Goal: Information Seeking & Learning: Find specific fact

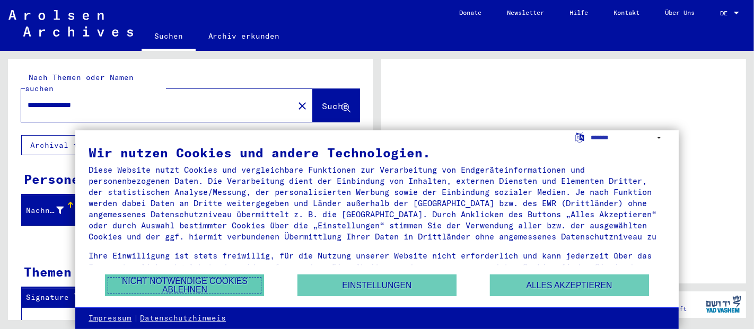
click at [228, 282] on button "Nicht notwendige Cookies ablehnen" at bounding box center [184, 286] width 159 height 22
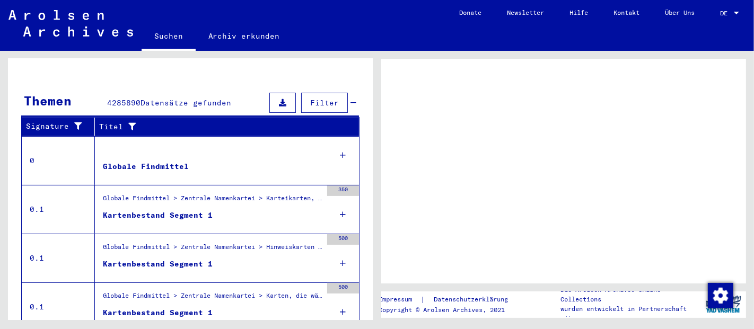
scroll to position [249, 0]
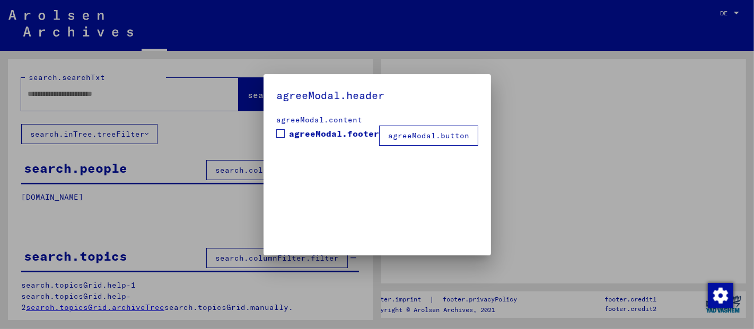
type input "**********"
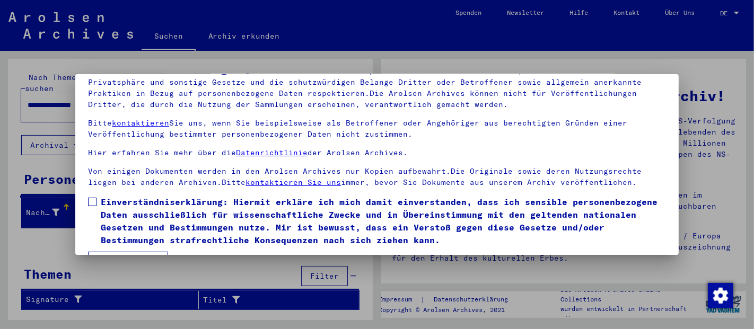
scroll to position [86, 0]
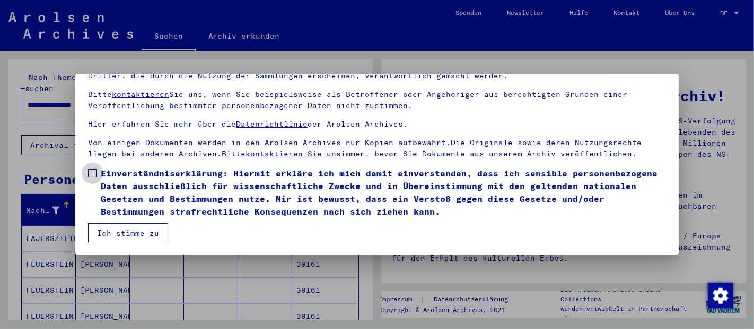
click at [97, 173] on label "Einverständniserklärung: Hiermit erkläre ich mich damit einverstanden, dass ich…" at bounding box center [377, 192] width 578 height 51
click at [147, 238] on button "Ich stimme zu" at bounding box center [128, 233] width 80 height 20
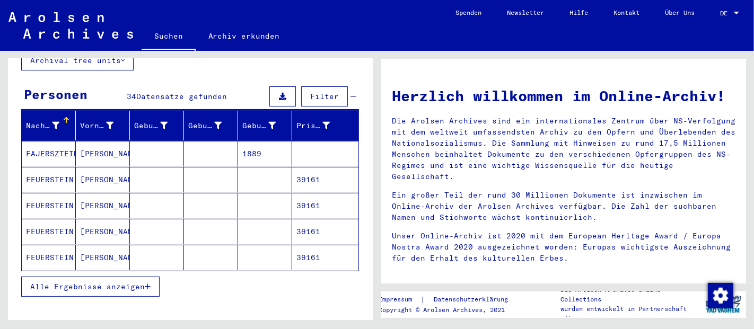
scroll to position [135, 0]
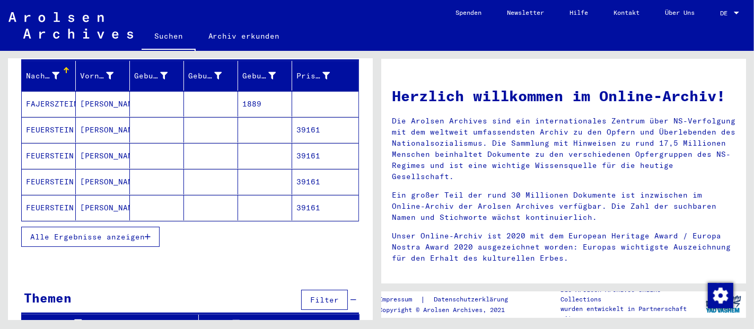
click at [130, 232] on span "Alle Ergebnisse anzeigen" at bounding box center [87, 237] width 115 height 10
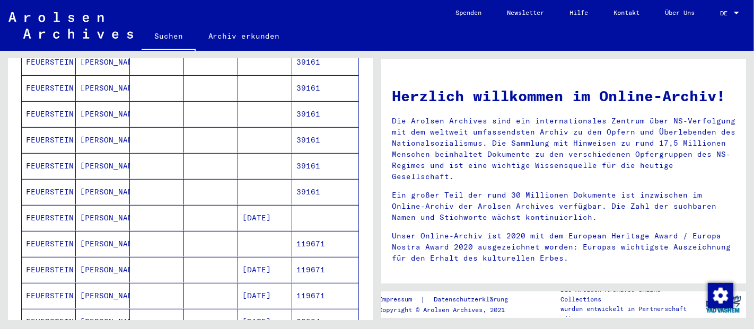
scroll to position [312, 0]
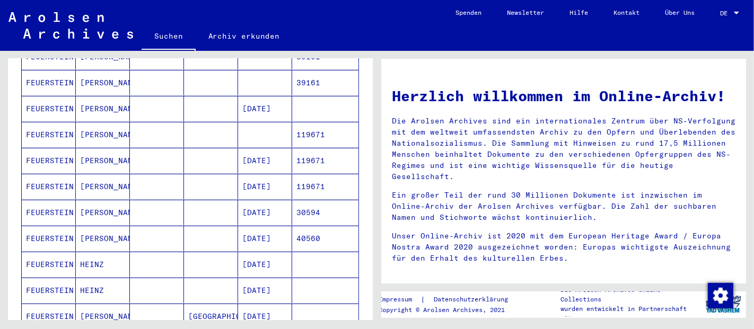
click at [96, 150] on mat-cell "[PERSON_NAME]" at bounding box center [103, 160] width 54 height 25
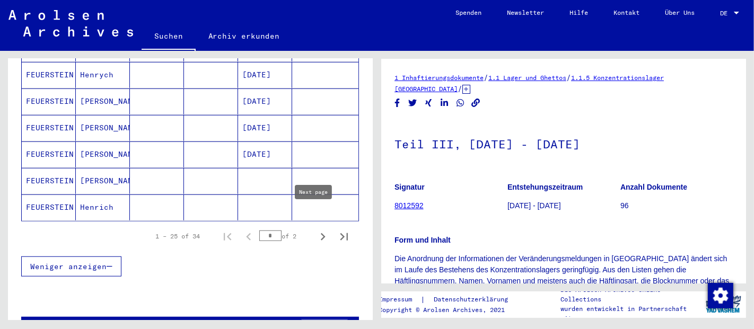
click at [316, 230] on icon "Next page" at bounding box center [322, 237] width 15 height 15
type input "*"
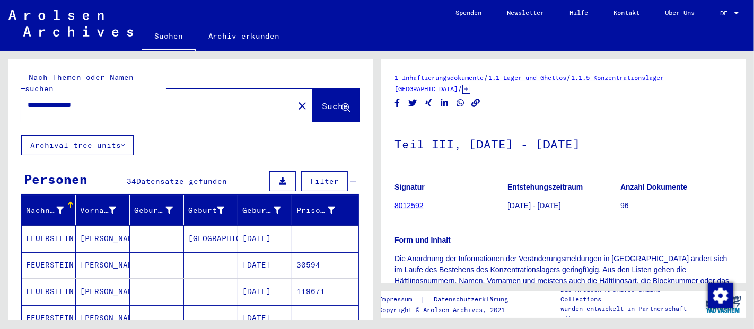
click at [41, 100] on input "**********" at bounding box center [158, 105] width 260 height 11
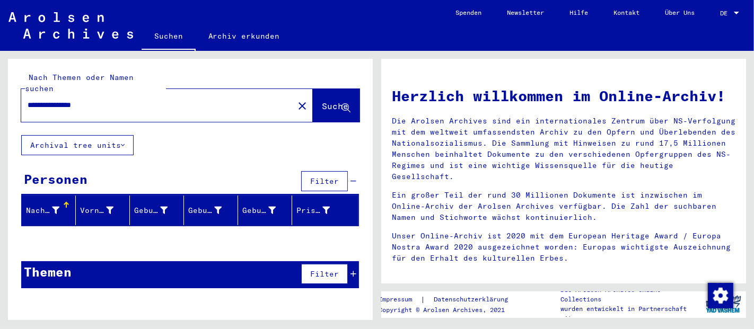
type input "**********"
click at [316, 89] on button "Suche" at bounding box center [336, 105] width 47 height 33
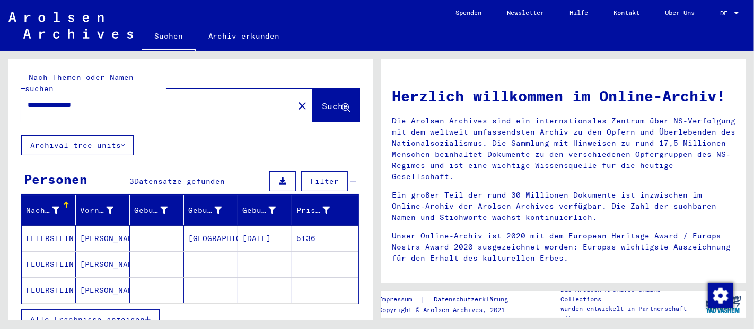
click at [48, 231] on mat-cell "FEIERSTEIN" at bounding box center [49, 238] width 54 height 25
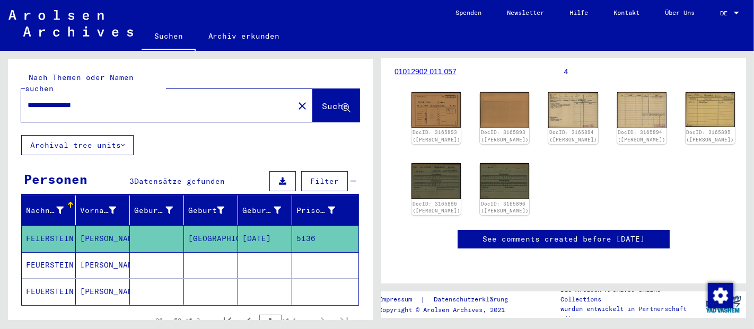
scroll to position [59, 0]
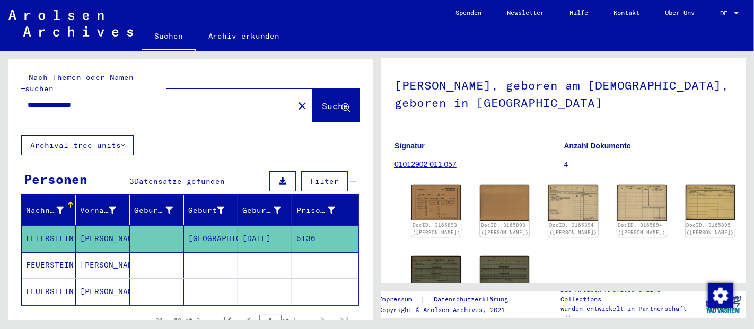
click at [124, 260] on mat-cell "[PERSON_NAME]" at bounding box center [103, 265] width 54 height 26
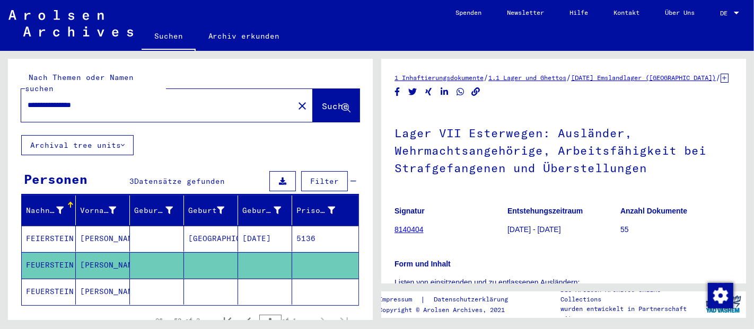
click at [121, 279] on mat-cell "[PERSON_NAME]" at bounding box center [103, 292] width 54 height 26
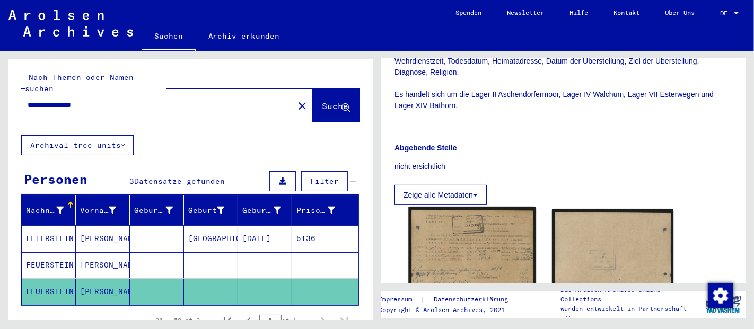
scroll to position [353, 0]
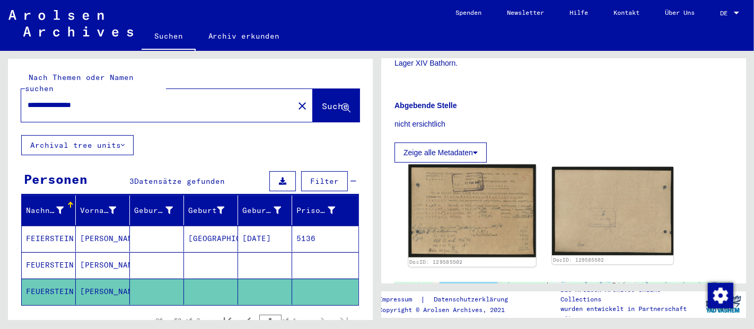
click at [475, 228] on img at bounding box center [471, 211] width 127 height 93
